Goal: Task Accomplishment & Management: Complete application form

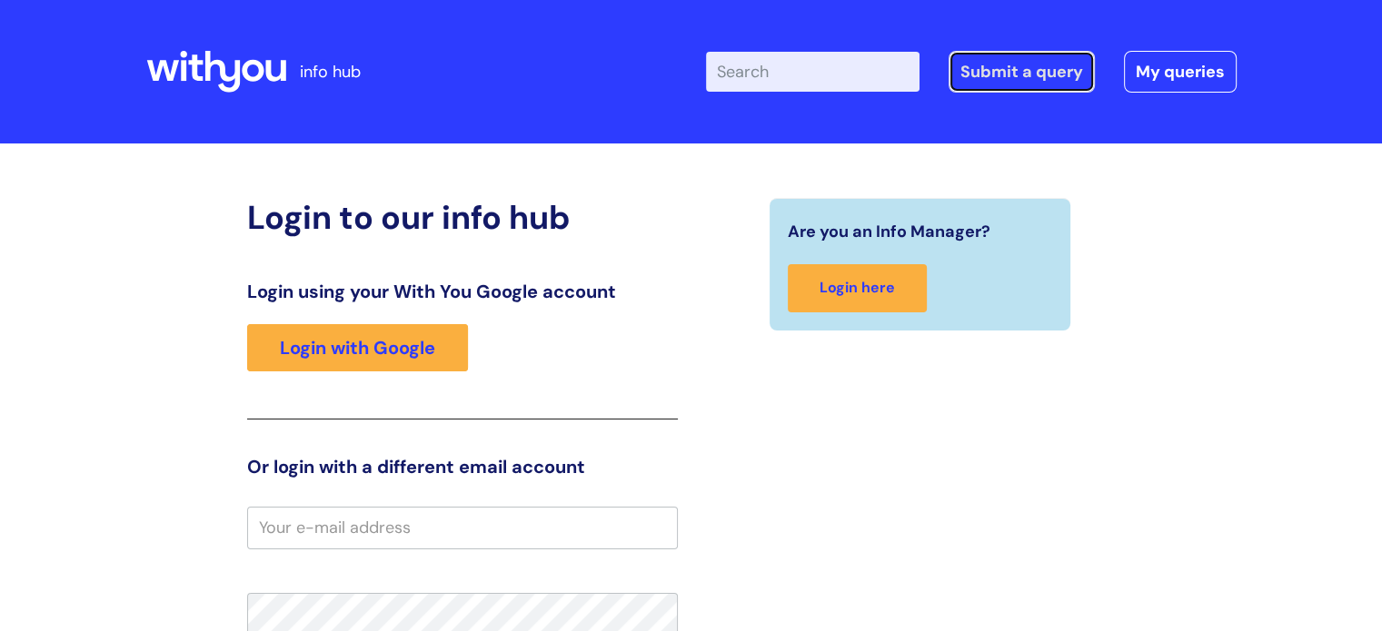
click at [997, 65] on link "Submit a query" at bounding box center [1021, 72] width 146 height 42
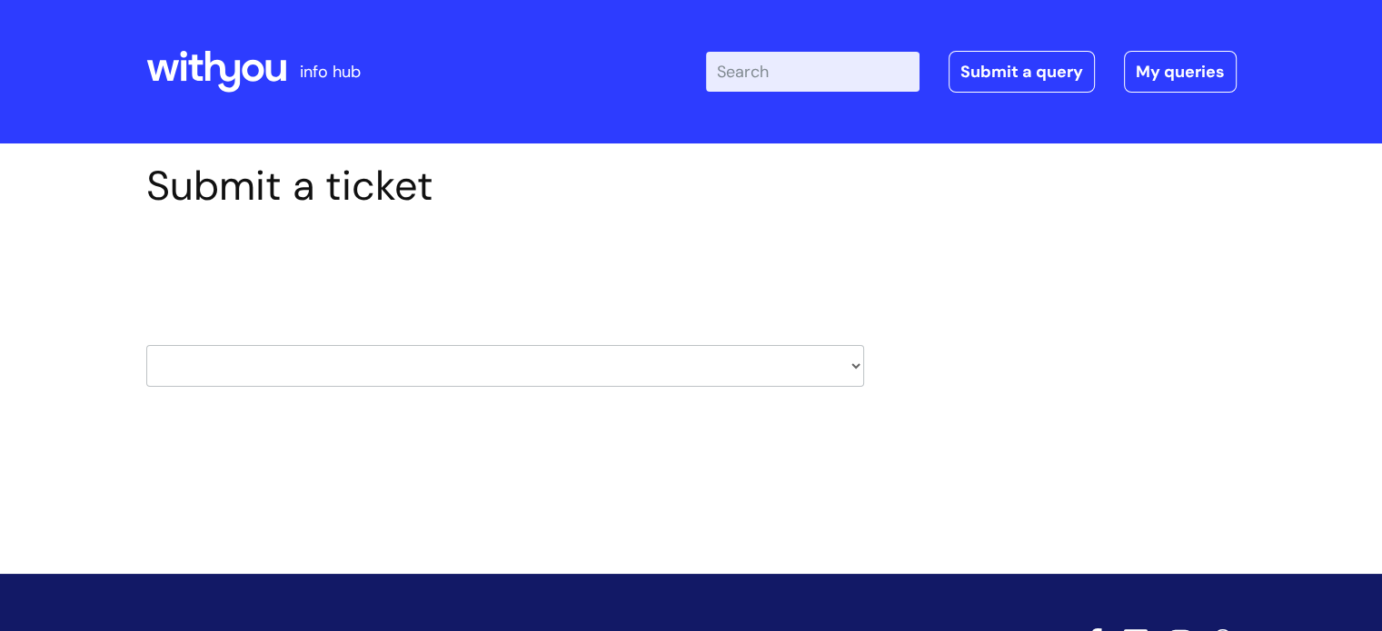
drag, startPoint x: 773, startPoint y: 366, endPoint x: 538, endPoint y: 373, distance: 235.4
click at [773, 366] on select "HR / People IT and Support Clinical Drug Alerts Finance Accounts Data Support T…" at bounding box center [505, 366] width 718 height 42
select select "it_and_support"
click at [146, 345] on select "HR / People IT and Support Clinical Drug Alerts Finance Accounts Data Support T…" at bounding box center [505, 366] width 718 height 42
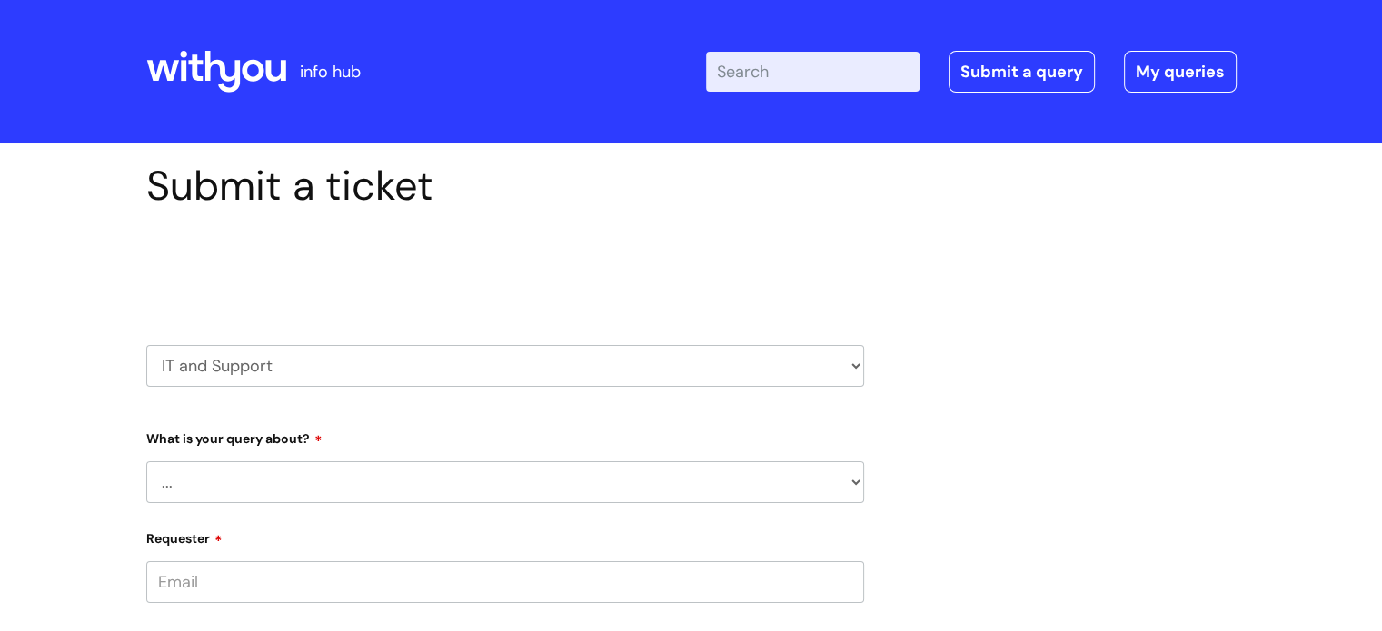
click at [229, 487] on select "... Mobile Phone Reset & MFA Accounts, Starters and Leavers IT Hardware issue I…" at bounding box center [505, 482] width 718 height 42
click at [146, 461] on select "... Mobile Phone Reset & MFA Accounts, Starters and Leavers IT Hardware issue I…" at bounding box center [505, 482] width 718 height 42
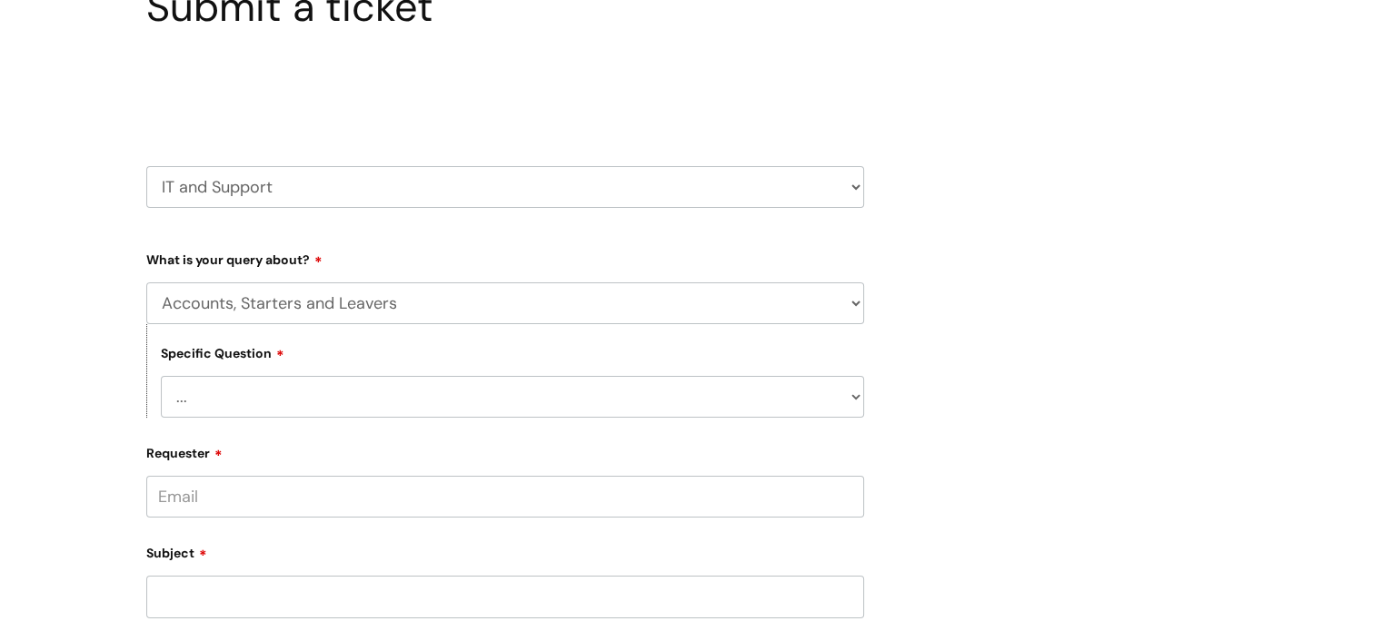
scroll to position [273, 0]
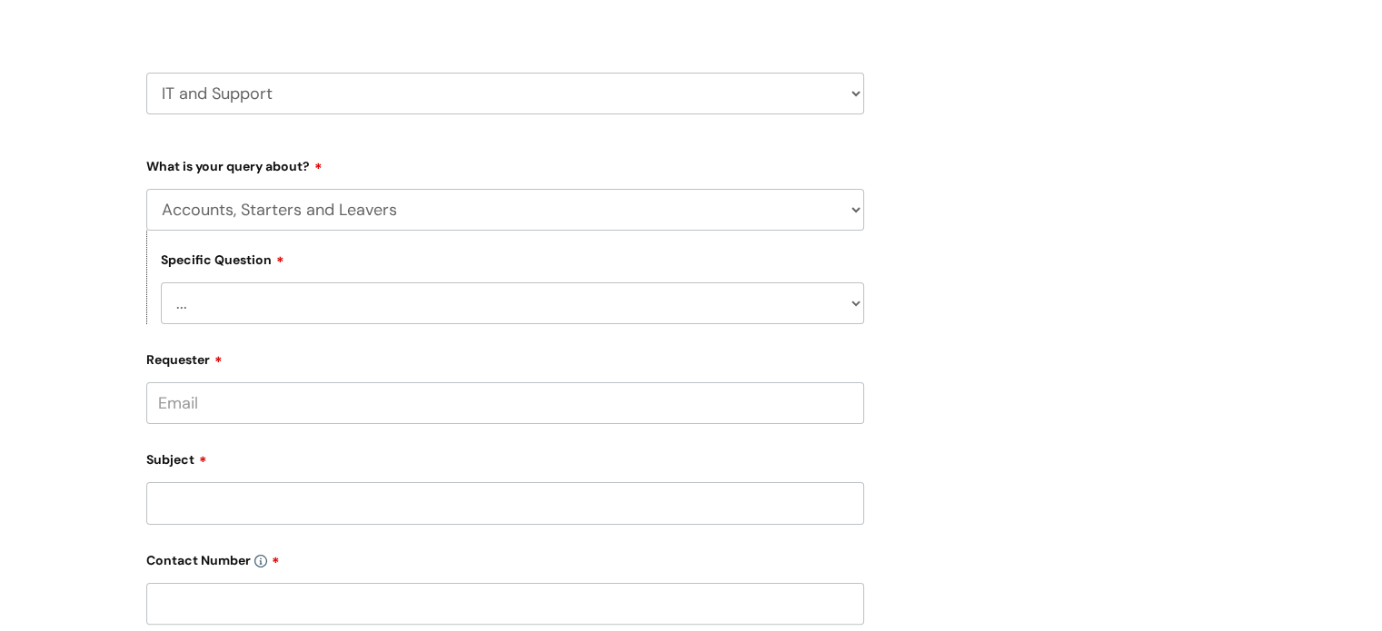
click at [290, 310] on select "... I have a new starter I have a leaver I need to make a change to an account …" at bounding box center [512, 304] width 703 height 42
click at [329, 193] on select "... Mobile Phone Reset & MFA Accounts, Starters and Leavers IT Hardware issue I…" at bounding box center [505, 210] width 718 height 42
select select "I need help logging in"
click at [146, 189] on select "... Mobile Phone Reset & MFA Accounts, Starters and Leavers IT Hardware issue I…" at bounding box center [505, 210] width 718 height 42
click at [288, 296] on select "... I need help logging into my laptop/chromebook I need access or help logging…" at bounding box center [512, 304] width 703 height 42
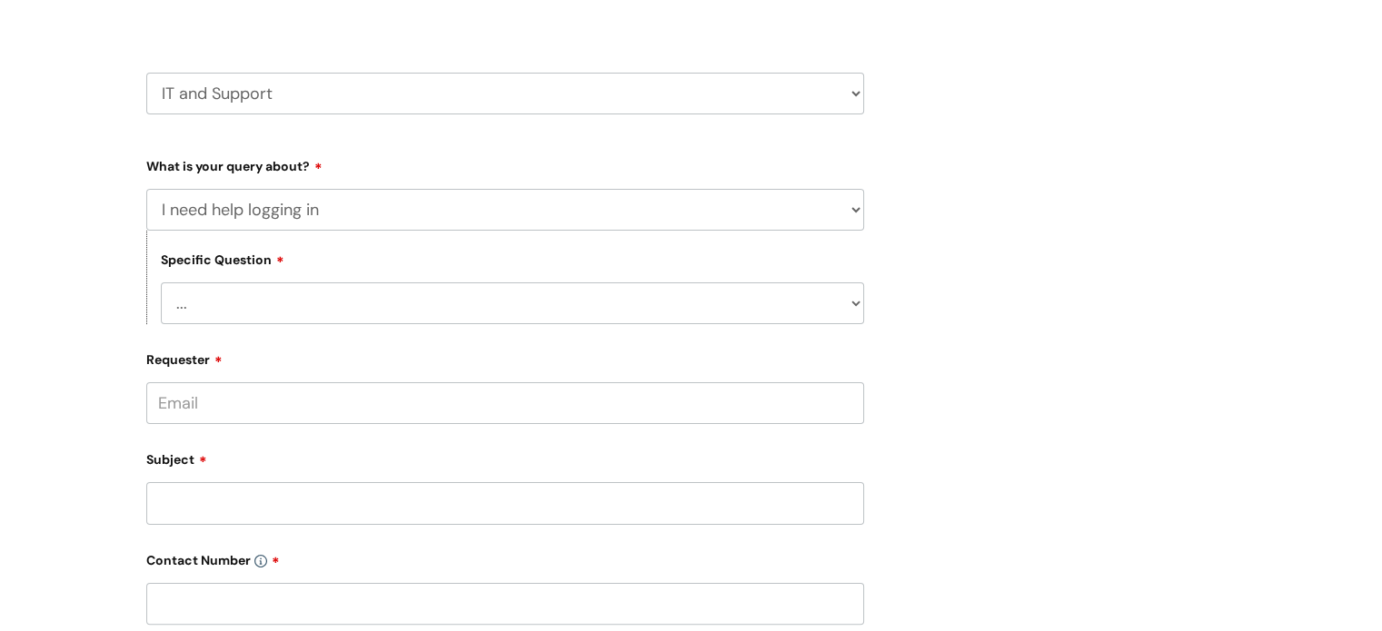
select select "I need access or help logging into a system, including Single Sign On"
click at [161, 283] on select "... I need help logging into my laptop/chromebook I need access or help logging…" at bounding box center [512, 304] width 703 height 42
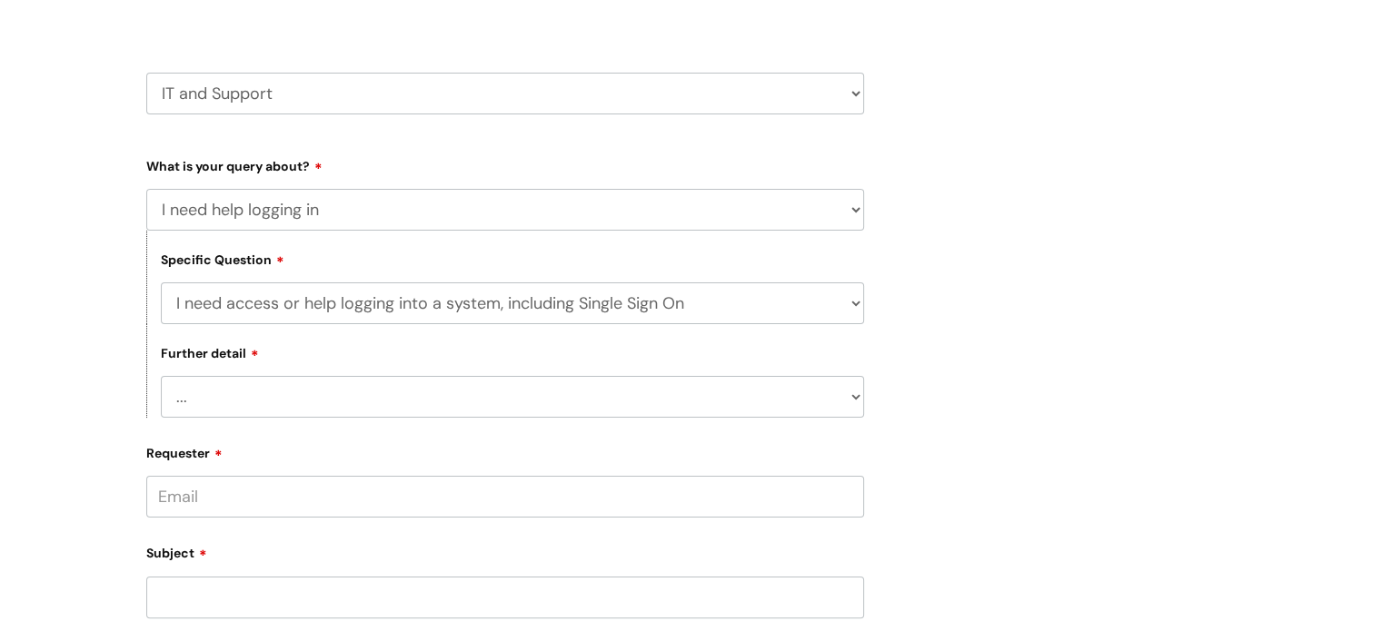
click at [287, 395] on select "... Nebula Halo IT Portal PCMIS Ulysses iTrent CJSM NHS email Summary Care Reco…" at bounding box center [512, 397] width 703 height 42
select select "NHS email"
click at [161, 377] on select "... Nebula Halo IT Portal PCMIS Ulysses iTrent CJSM NHS email Summary Care Reco…" at bounding box center [512, 397] width 703 height 42
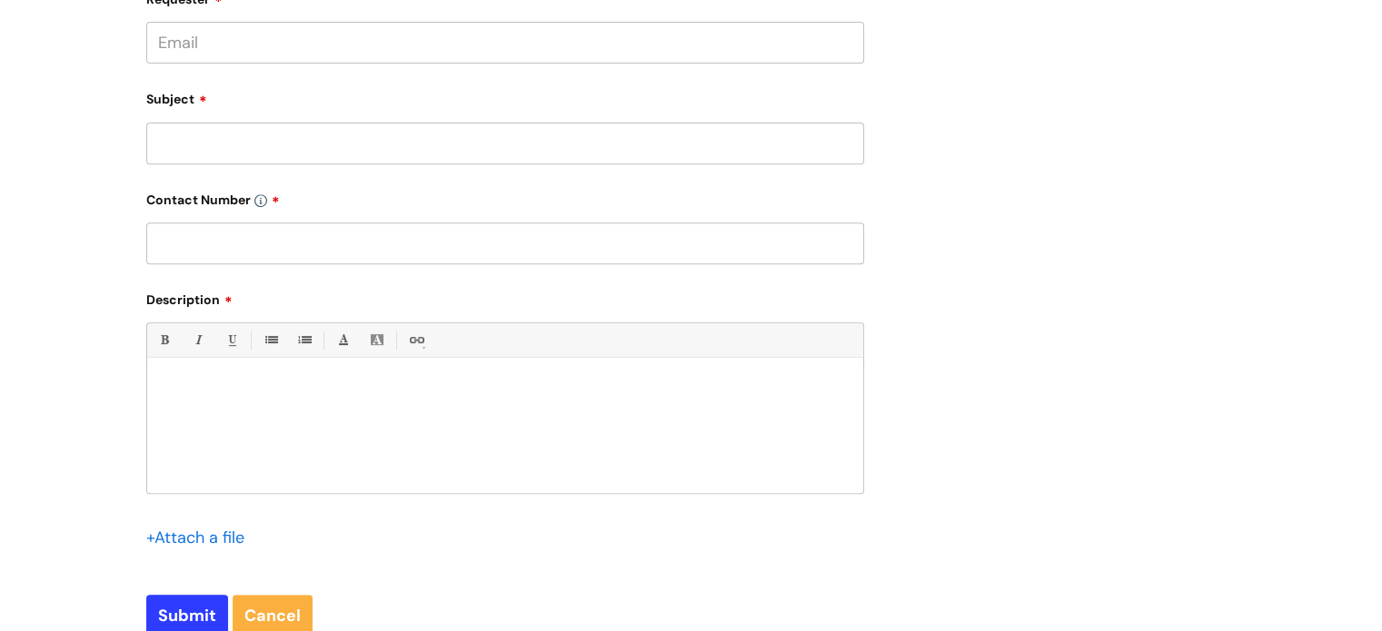
click at [215, 377] on div at bounding box center [505, 430] width 716 height 125
click at [177, 457] on p at bounding box center [505, 455] width 689 height 16
click at [233, 391] on p "Good oringf" at bounding box center [505, 390] width 689 height 16
drag, startPoint x: 262, startPoint y: 424, endPoint x: 272, endPoint y: 450, distance: 27.3
click at [250, 457] on p at bounding box center [505, 455] width 689 height 16
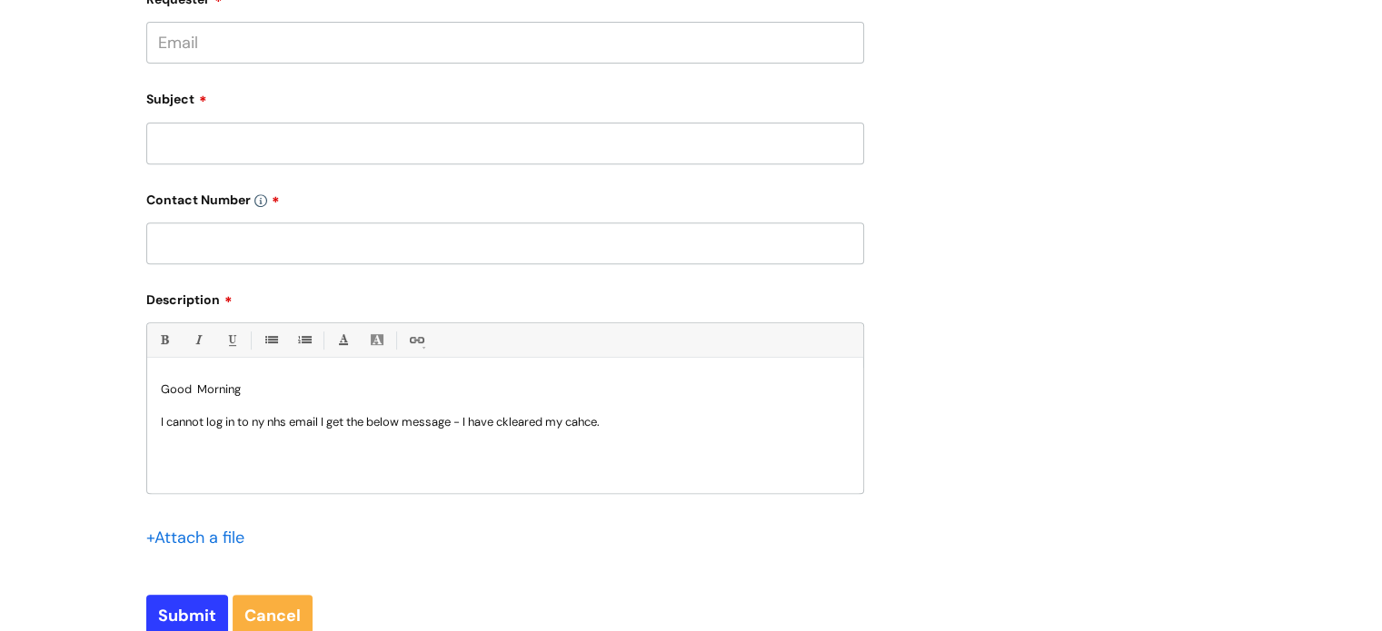
click at [259, 426] on p "I cannot log in to ny nhs email I get the below message - I have ckleared my ca…" at bounding box center [505, 422] width 689 height 16
click at [174, 461] on p at bounding box center [505, 455] width 689 height 16
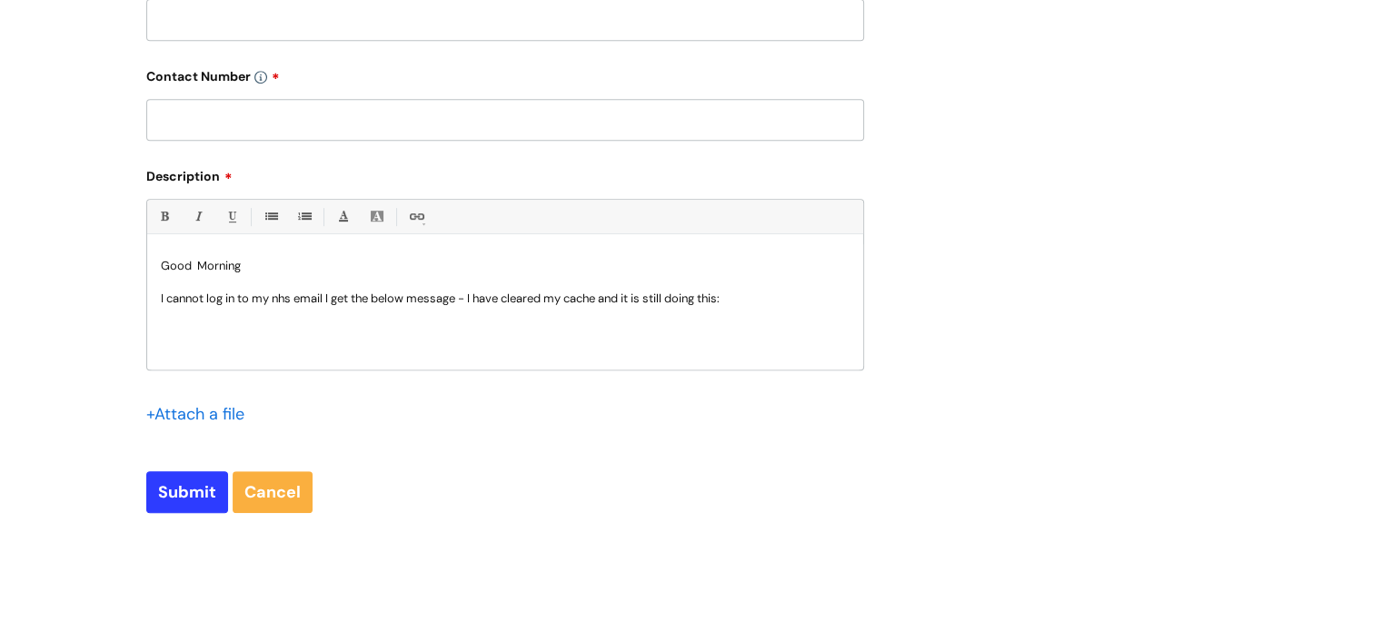
scroll to position [999, 0]
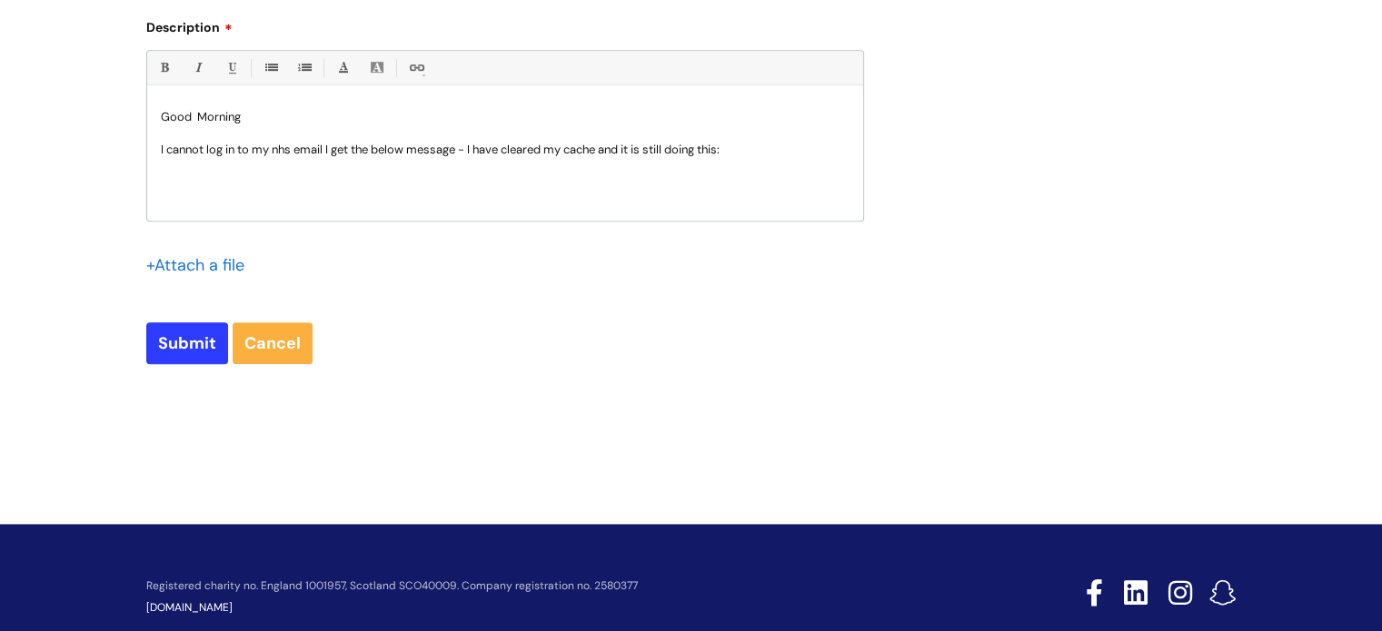
click at [174, 184] on p at bounding box center [505, 182] width 689 height 16
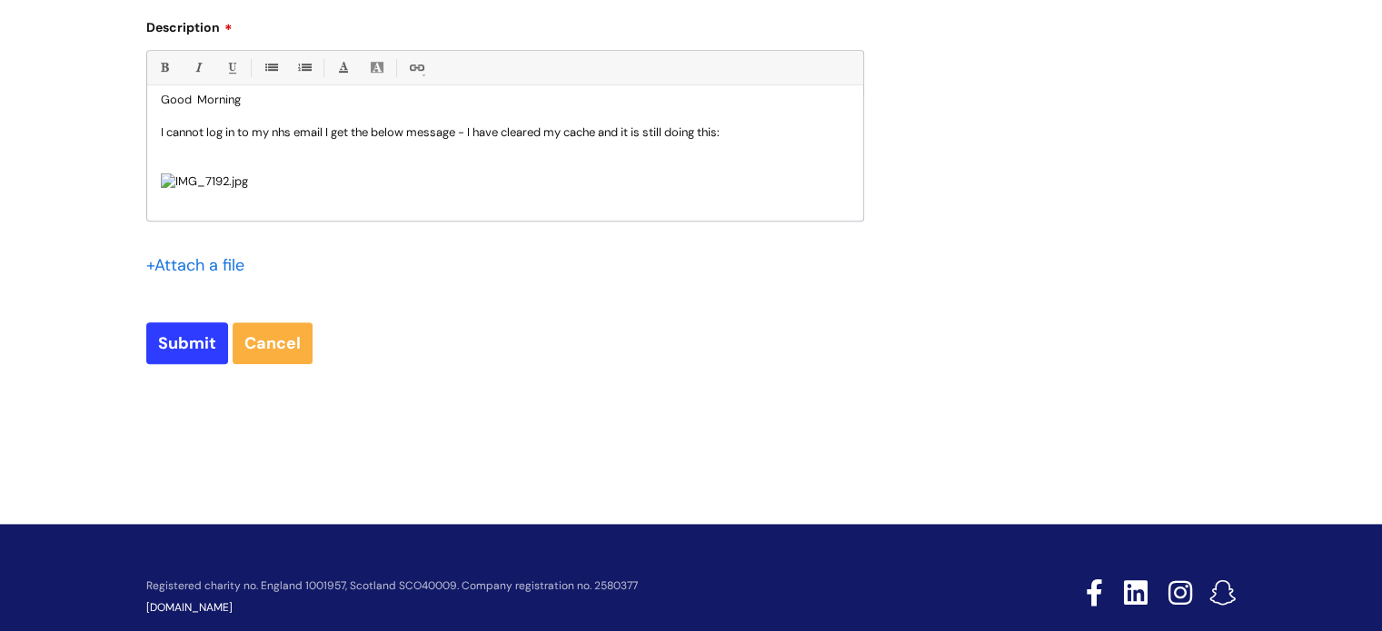
scroll to position [0, 0]
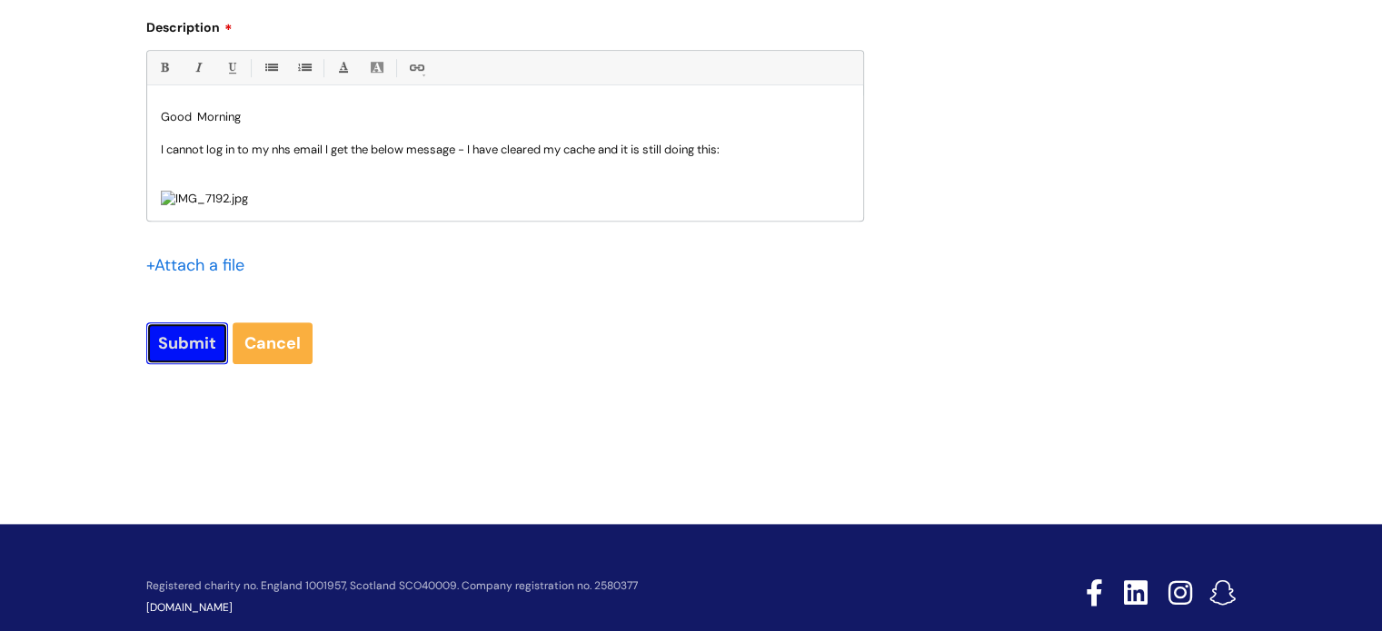
click at [193, 348] on input "Submit" at bounding box center [187, 343] width 82 height 42
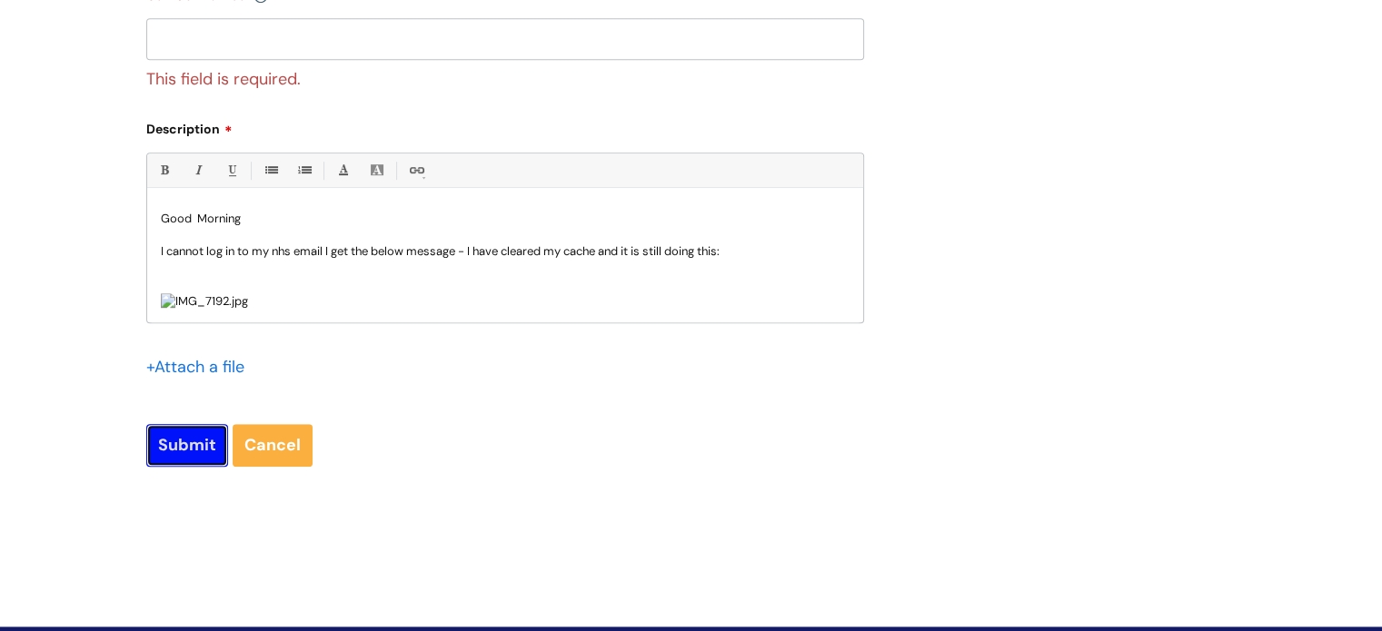
scroll to position [1101, 0]
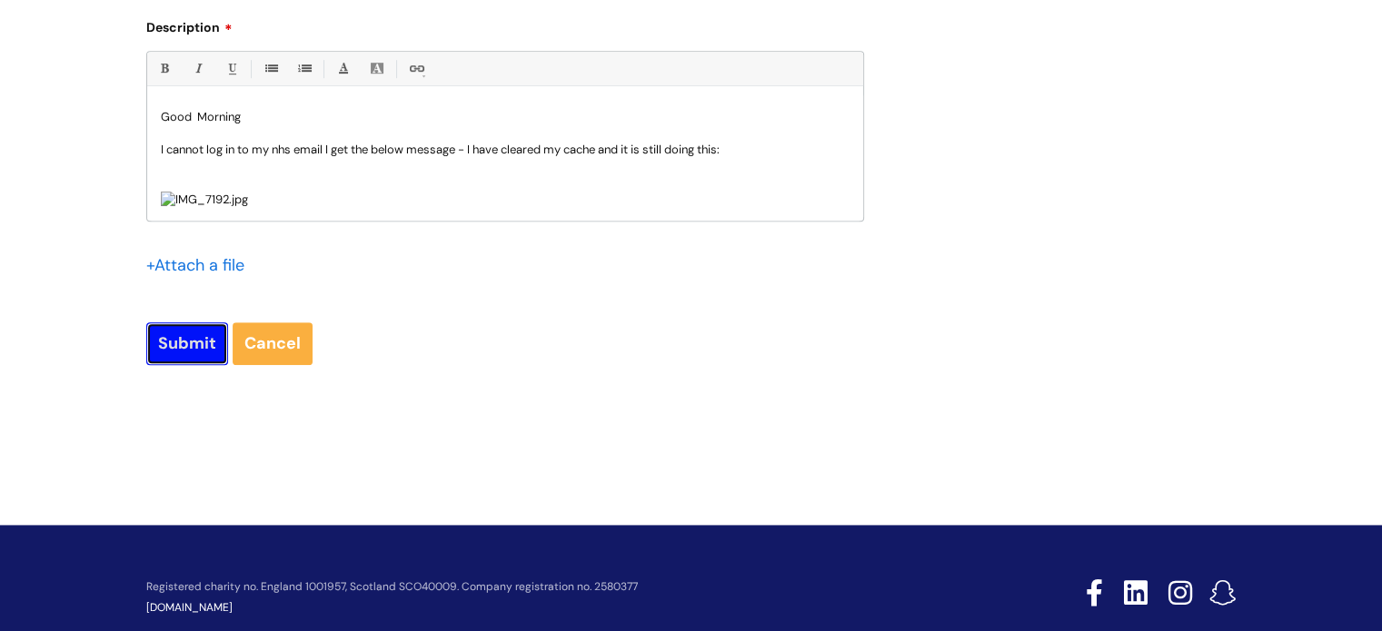
click at [162, 345] on input "Submit" at bounding box center [187, 343] width 82 height 42
click at [178, 344] on input "Submit" at bounding box center [187, 343] width 82 height 42
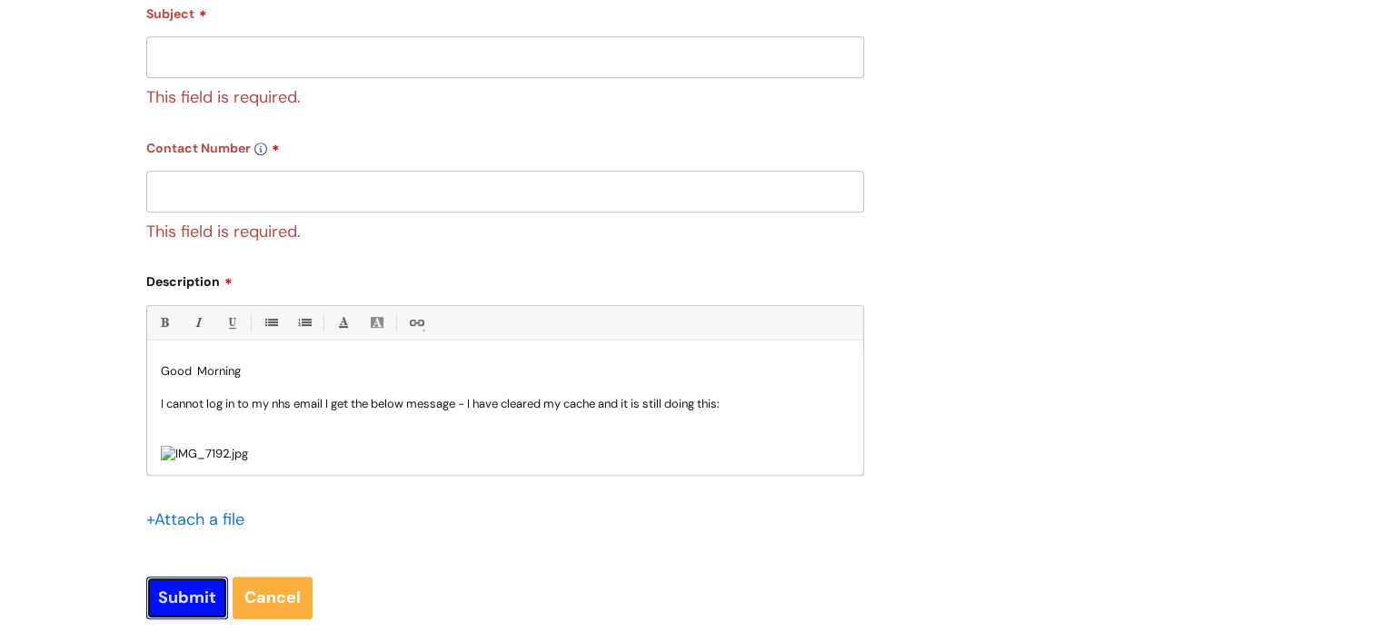
scroll to position [647, 0]
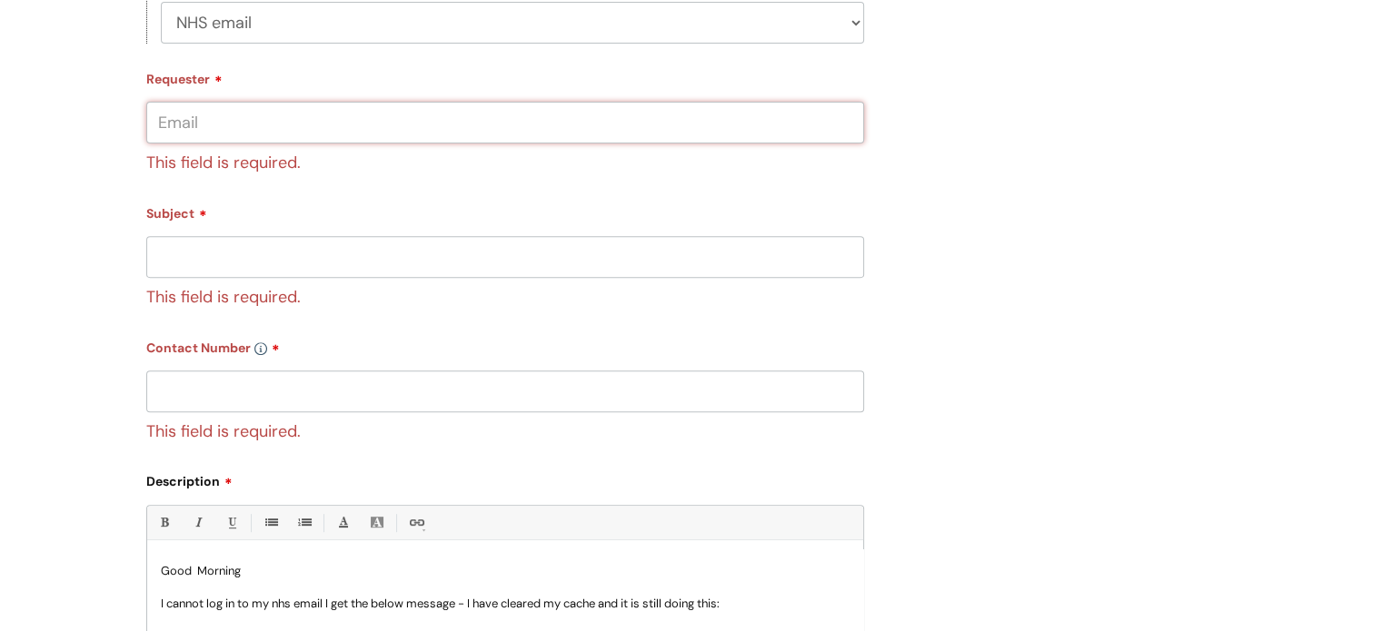
click at [214, 131] on input "Requester" at bounding box center [505, 123] width 718 height 42
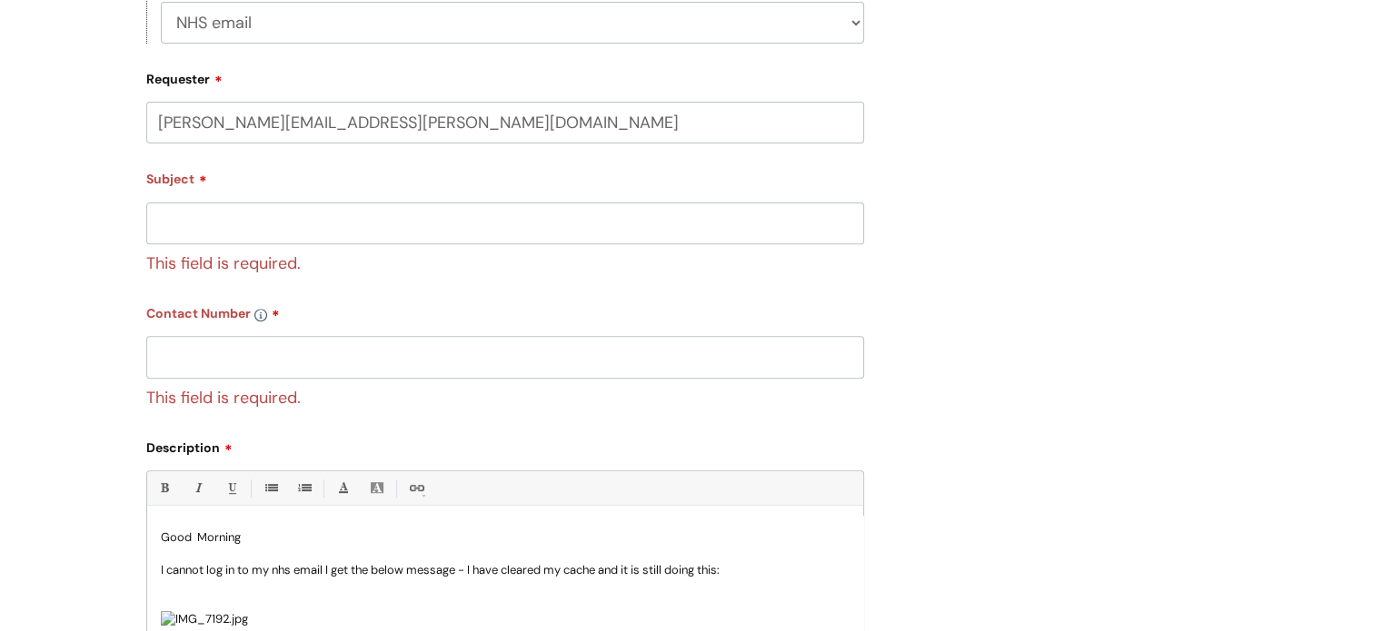
type input "laura.hesketh@wearewwithyou.org.uk"
click at [188, 229] on input "Subject" at bounding box center [505, 224] width 718 height 42
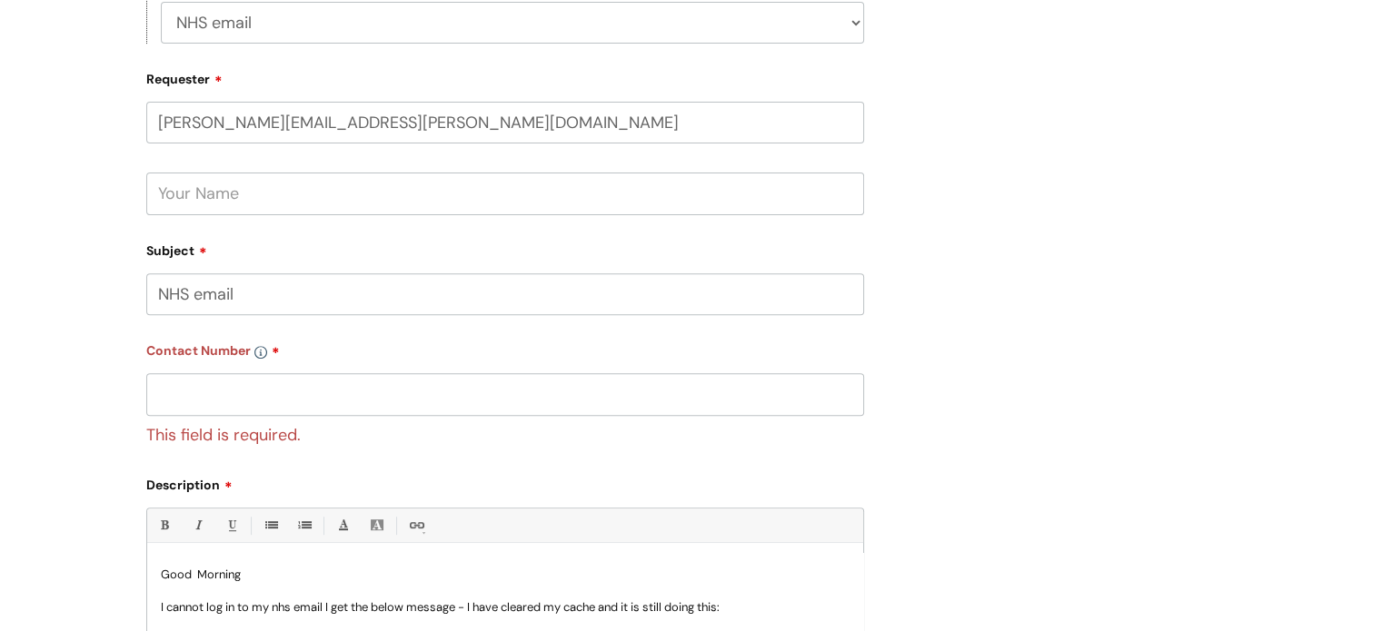
type input "NHS email"
click at [203, 384] on input "text" at bounding box center [505, 394] width 718 height 42
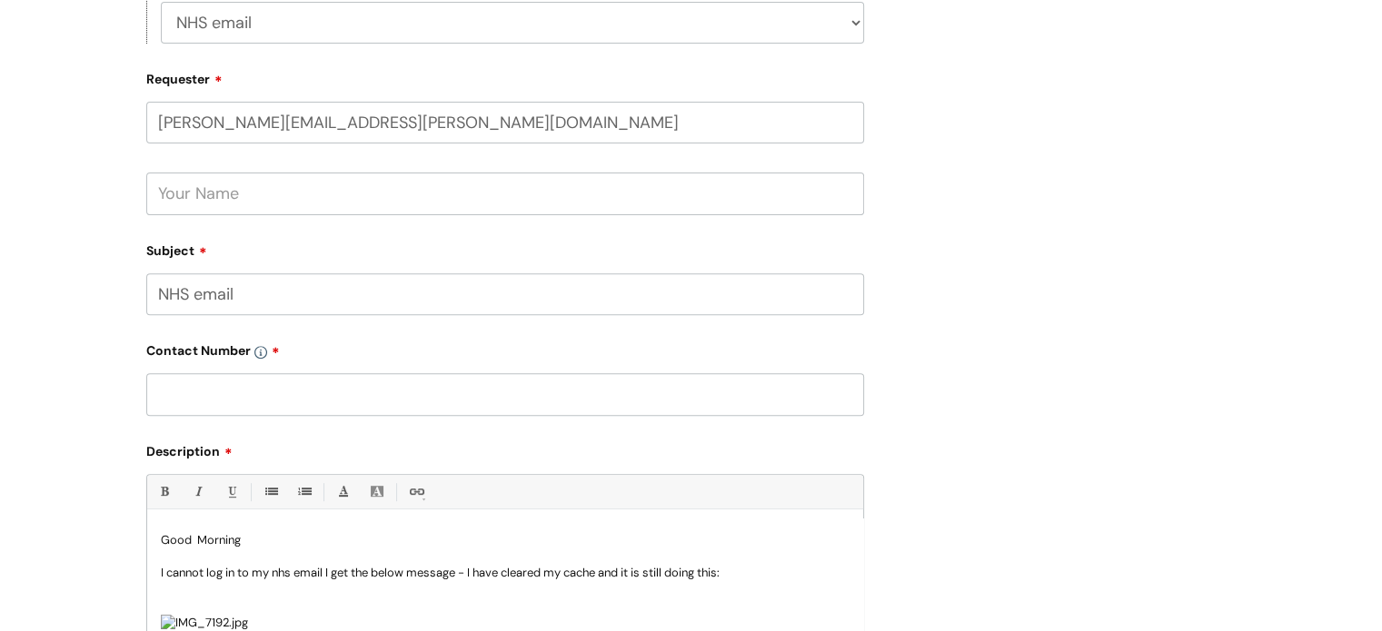
paste input "07970830647"
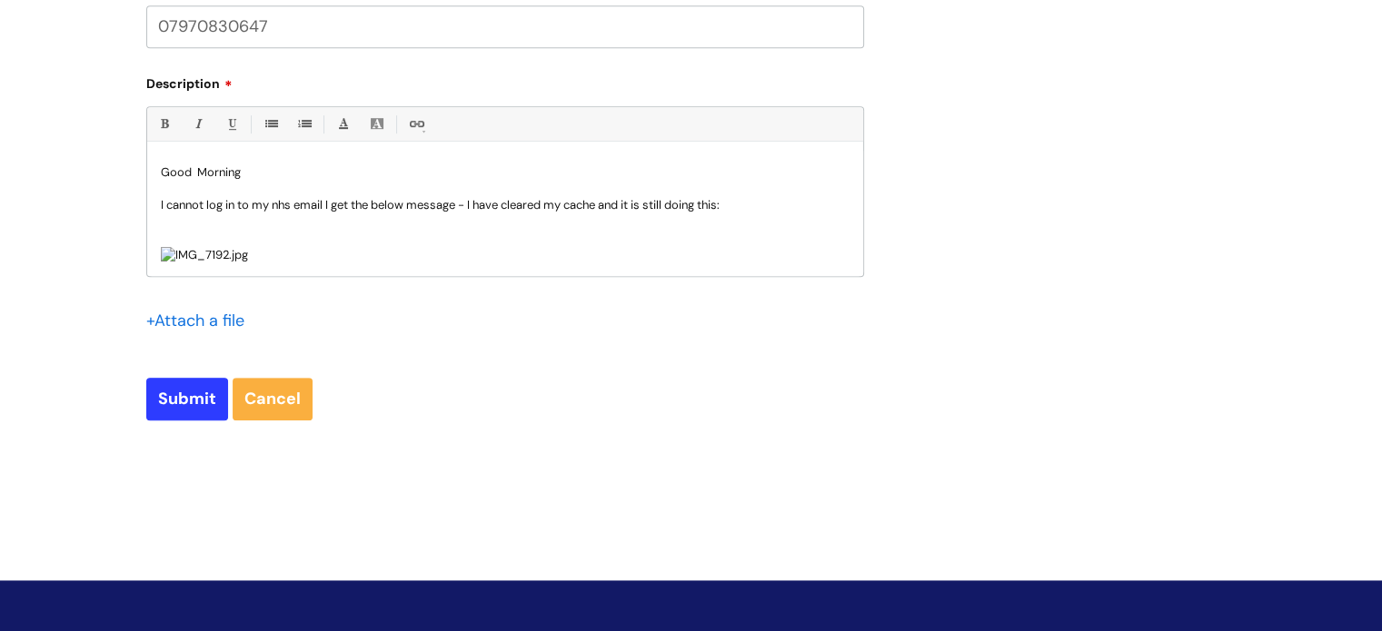
scroll to position [1109, 0]
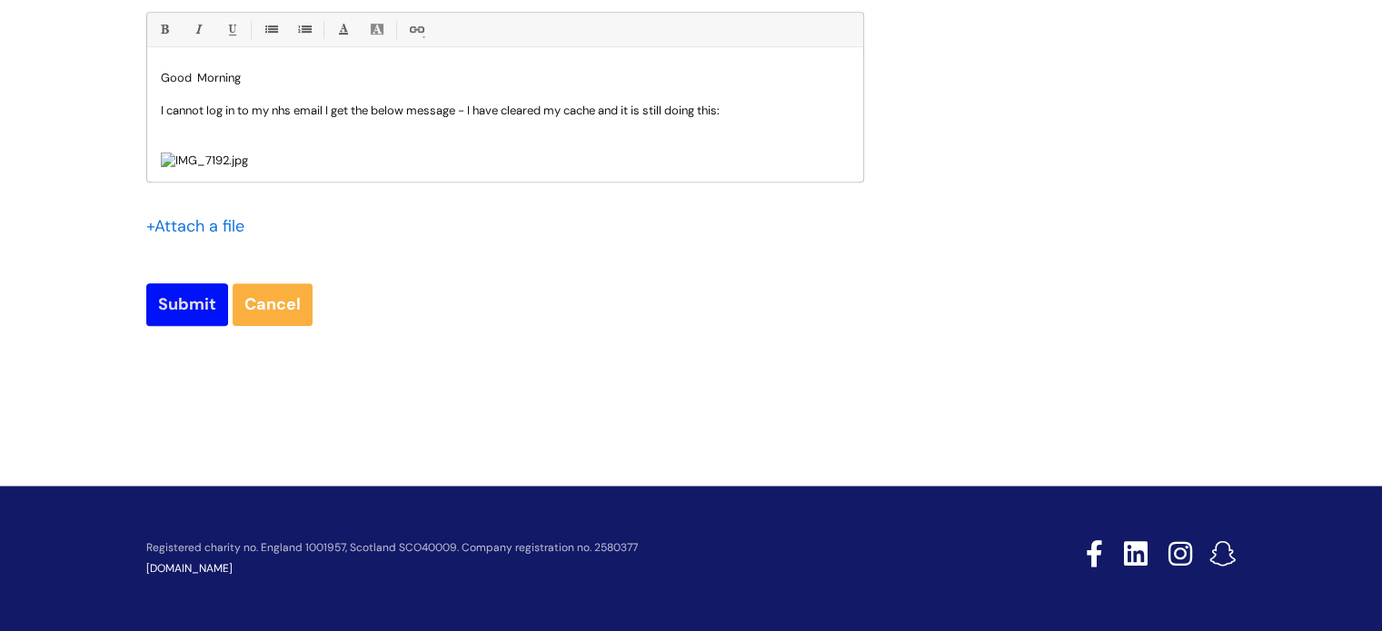
type input "07970830647"
click at [193, 308] on input "Submit" at bounding box center [187, 304] width 82 height 42
type input "Please Wait..."
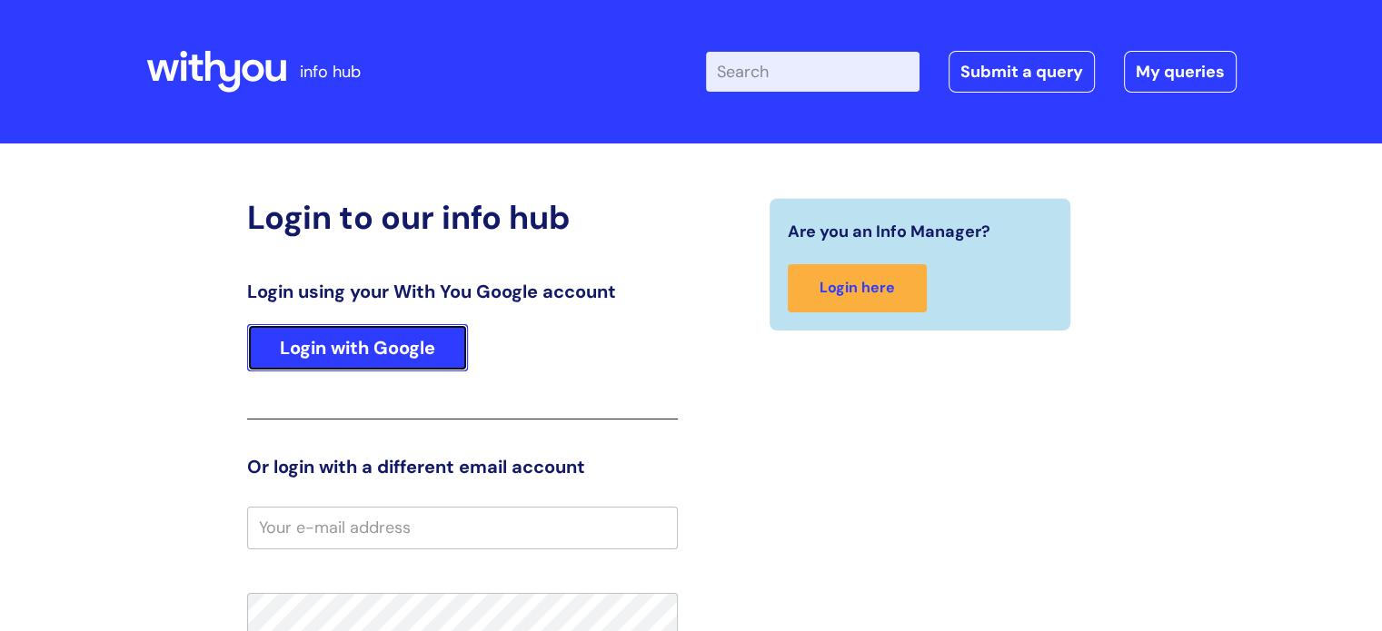
click at [319, 348] on link "Login with Google" at bounding box center [357, 347] width 221 height 47
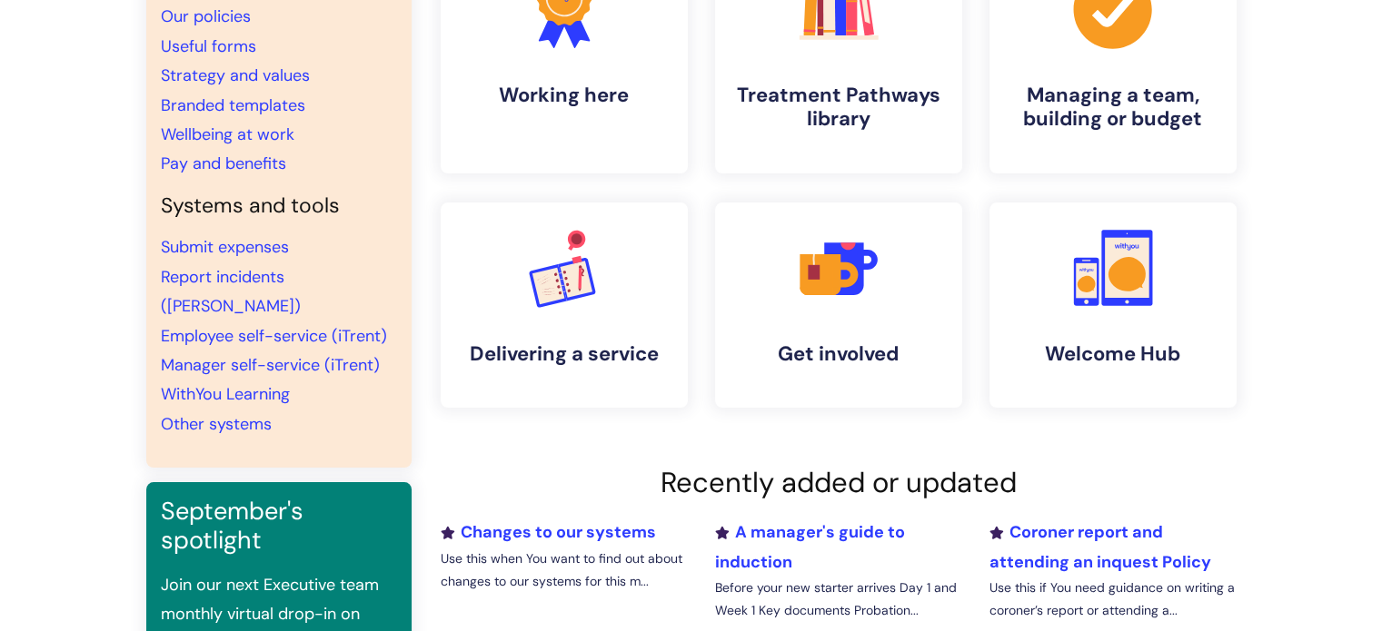
scroll to position [64, 0]
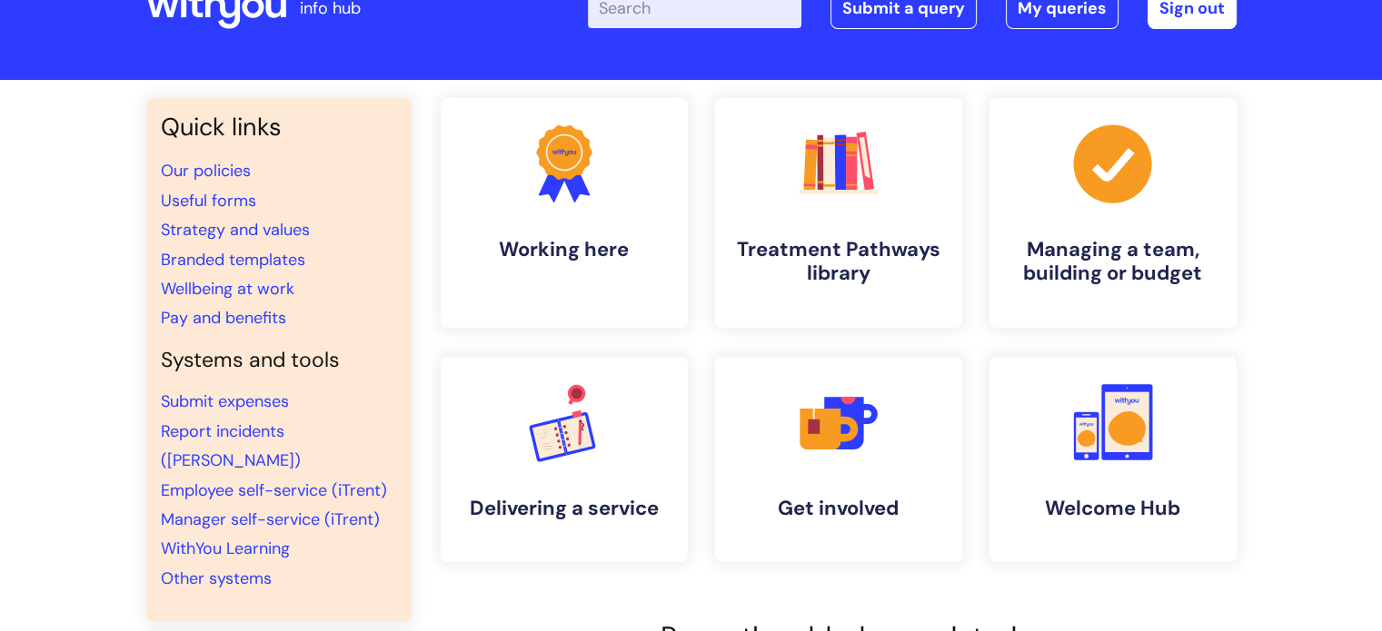
click at [690, 9] on input "Enter your search term here..." at bounding box center [694, 8] width 213 height 40
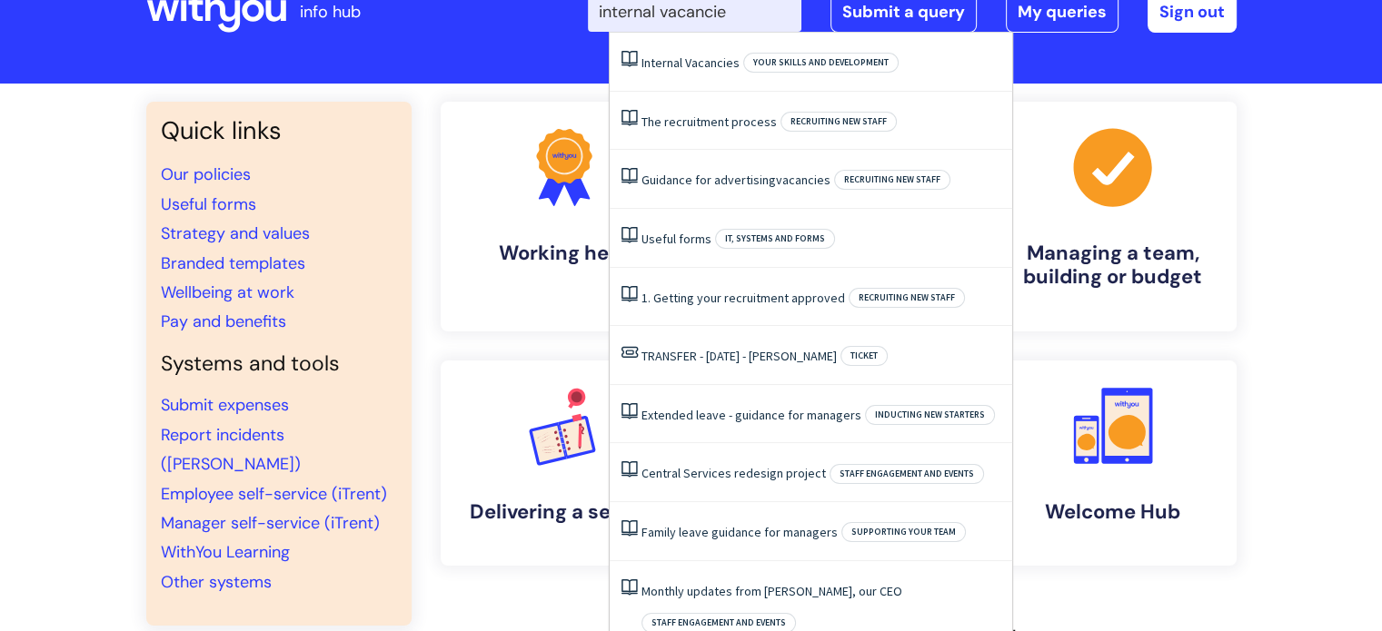
type input "internal vacancies"
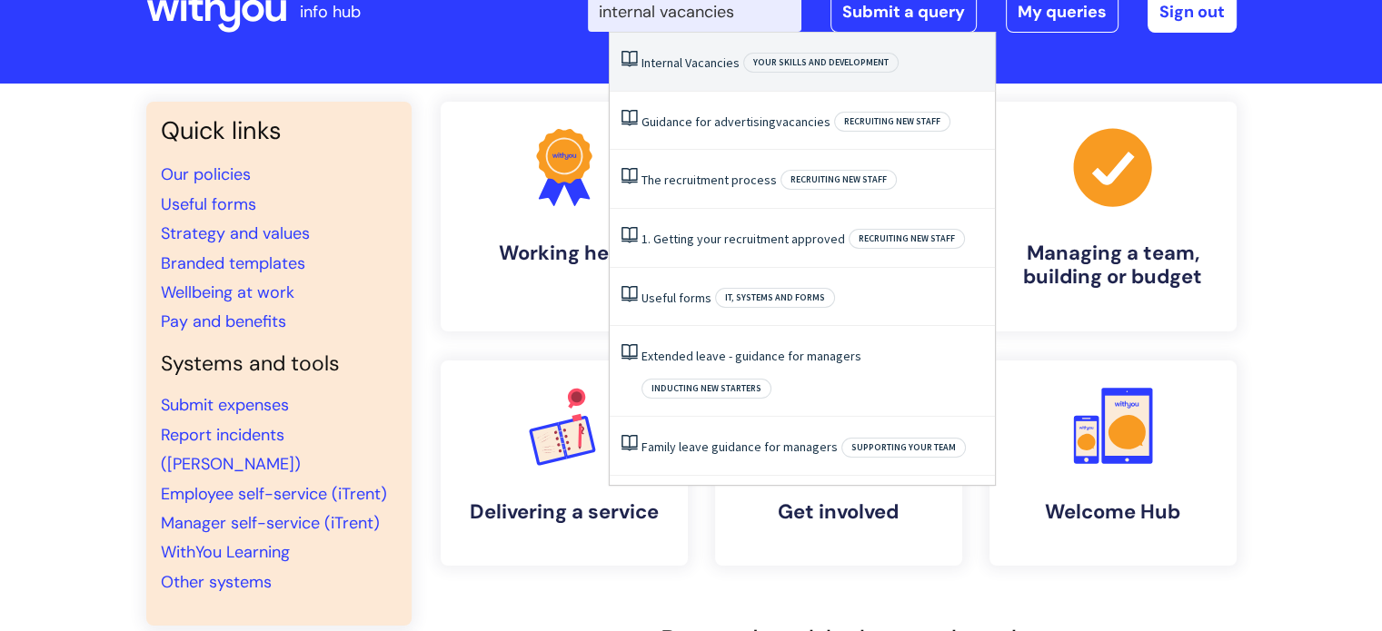
click at [703, 54] on li "Internal Vacancies Your skills and development" at bounding box center [802, 62] width 385 height 59
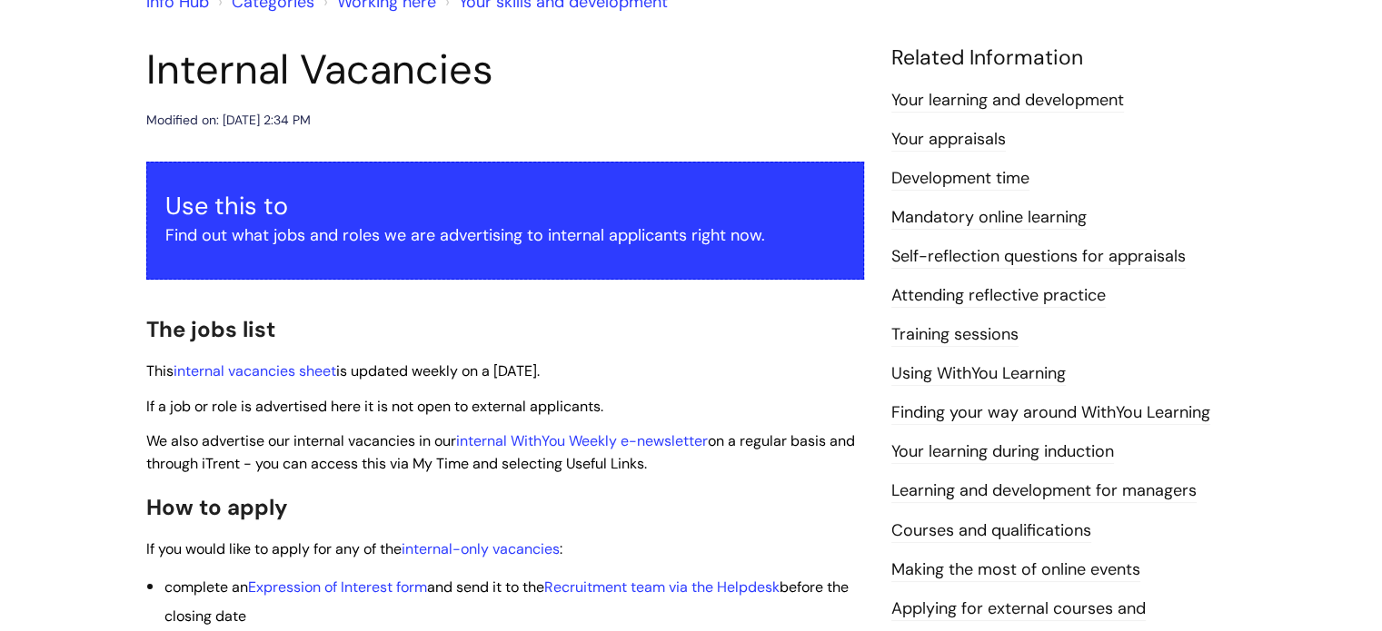
scroll to position [273, 0]
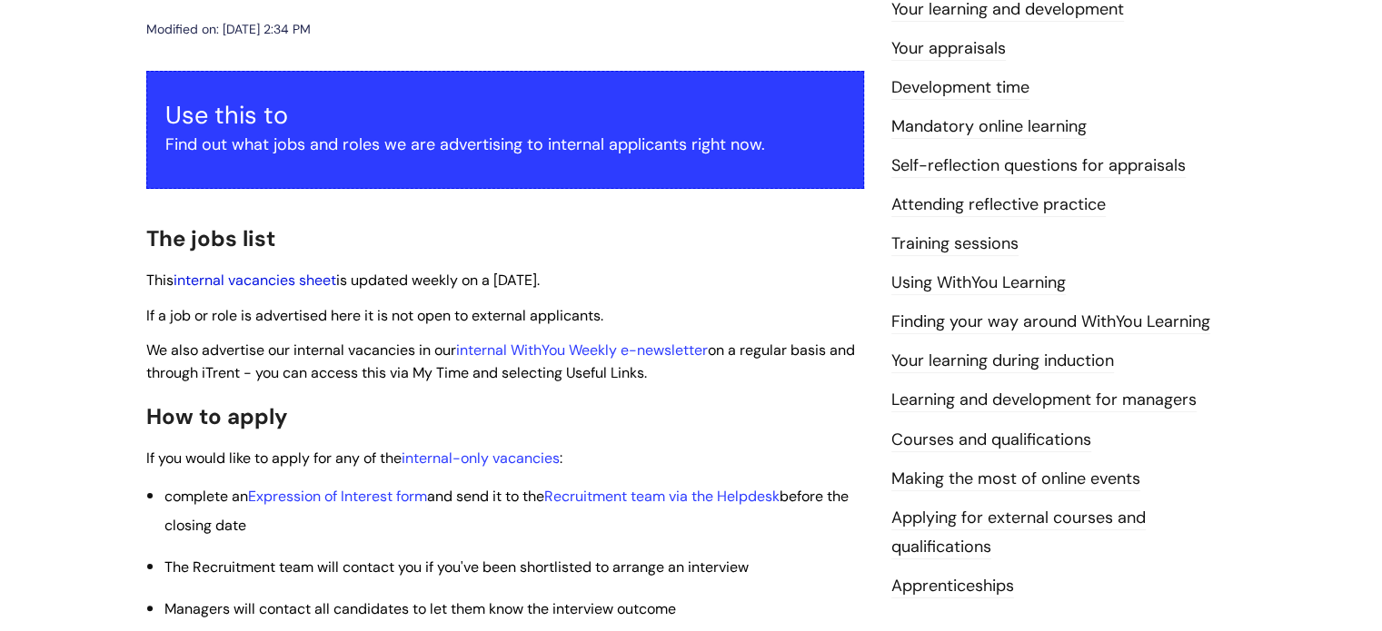
click at [294, 282] on link "internal vacancies sheet" at bounding box center [255, 280] width 163 height 19
